Goal: Use online tool/utility

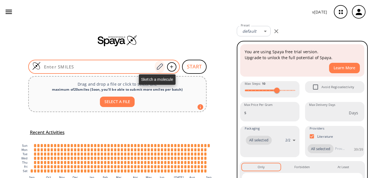
click at [158, 68] on icon at bounding box center [160, 66] width 8 height 7
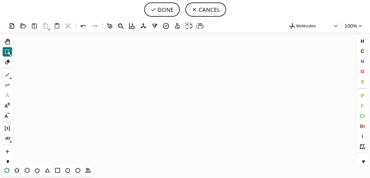
click at [6, 171] on icon at bounding box center [6, 170] width 7 height 7
click at [132, 118] on icon "Created with [PERSON_NAME] 2.3.0" at bounding box center [184, 99] width 339 height 132
click at [9, 73] on icon at bounding box center [7, 74] width 7 height 7
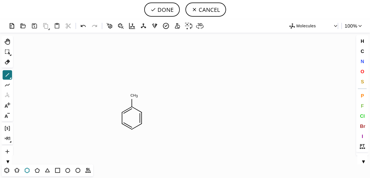
click at [25, 170] on icon at bounding box center [27, 170] width 5 height 5
click at [5, 75] on icon at bounding box center [7, 74] width 7 height 7
click at [361, 64] on span "N" at bounding box center [361, 61] width 3 height 5
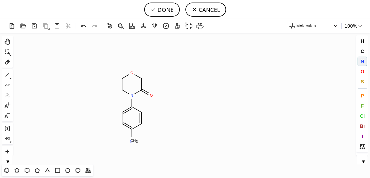
click at [131, 142] on tspan "N" at bounding box center [131, 142] width 3 height 4
click at [9, 75] on icon at bounding box center [7, 74] width 7 height 7
click at [8, 105] on icon at bounding box center [7, 105] width 7 height 7
click at [133, 141] on tspan "N" at bounding box center [132, 141] width 3 height 4
click at [7, 115] on icon at bounding box center [7, 115] width 7 height 7
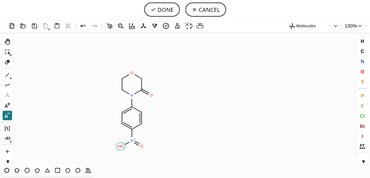
click at [123, 146] on tspan "O" at bounding box center [122, 146] width 3 height 4
click at [162, 6] on button "DONE" at bounding box center [162, 10] width 36 height 14
type input "C1C=C([N+](=O)[O-])C=CC=1N1C(=O)COCC1"
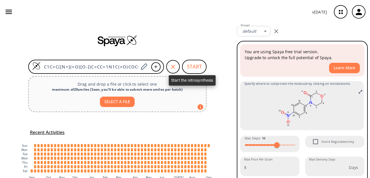
click at [195, 67] on button "START" at bounding box center [194, 67] width 25 height 14
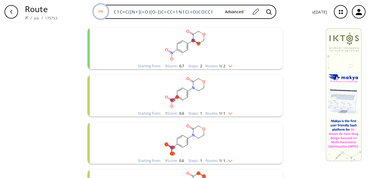
scroll to position [164, 0]
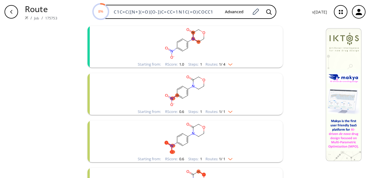
click at [231, 110] on img "clusters" at bounding box center [228, 111] width 7 height 5
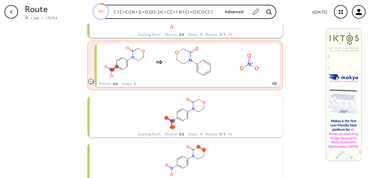
scroll to position [251, 0]
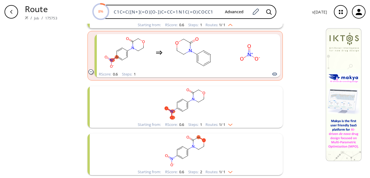
click at [229, 126] on div "Routes: 1 / 1" at bounding box center [218, 125] width 27 height 4
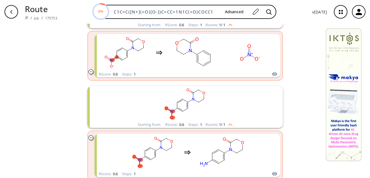
click at [229, 126] on div "Routes: 1 / 1" at bounding box center [218, 125] width 27 height 4
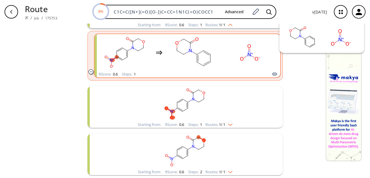
click at [273, 74] on icon "clusters" at bounding box center [275, 74] width 6 height 7
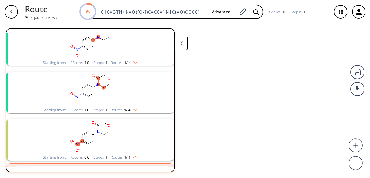
scroll to position [155, 0]
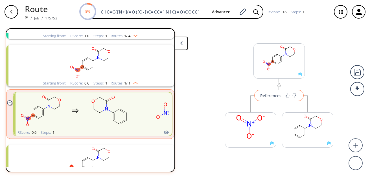
click at [270, 98] on div "References" at bounding box center [270, 96] width 21 height 4
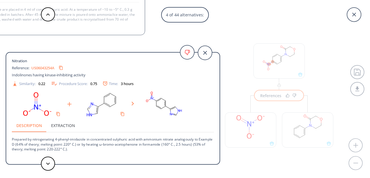
scroll to position [45, 0]
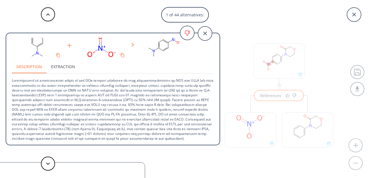
click at [84, 122] on p at bounding box center [113, 107] width 202 height 67
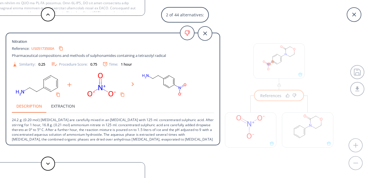
scroll to position [10, 0]
